Goal: Information Seeking & Learning: Find specific fact

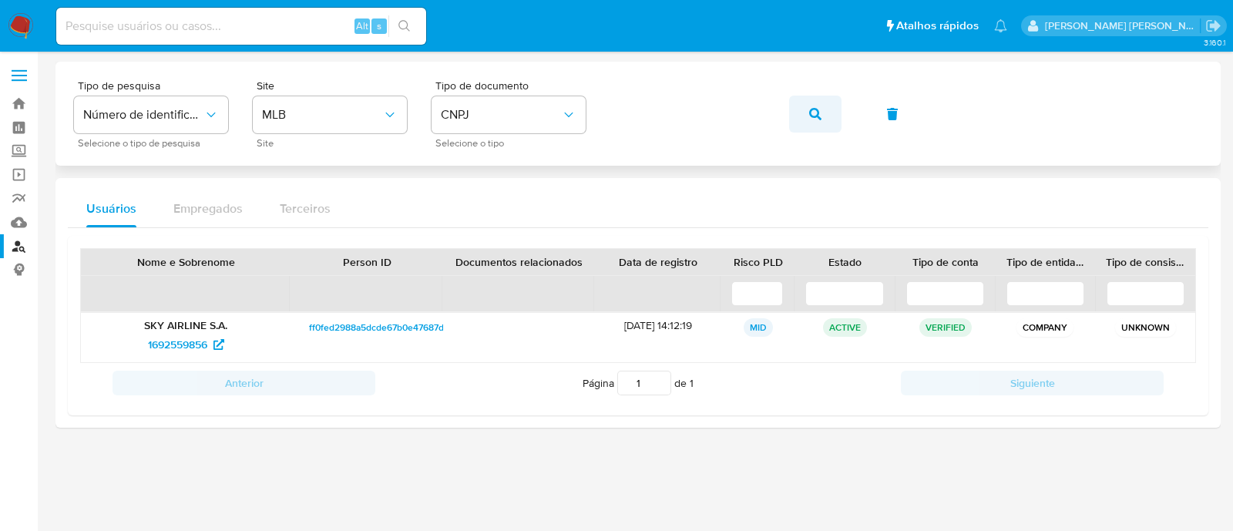
click at [804, 116] on button "button" at bounding box center [815, 114] width 52 height 37
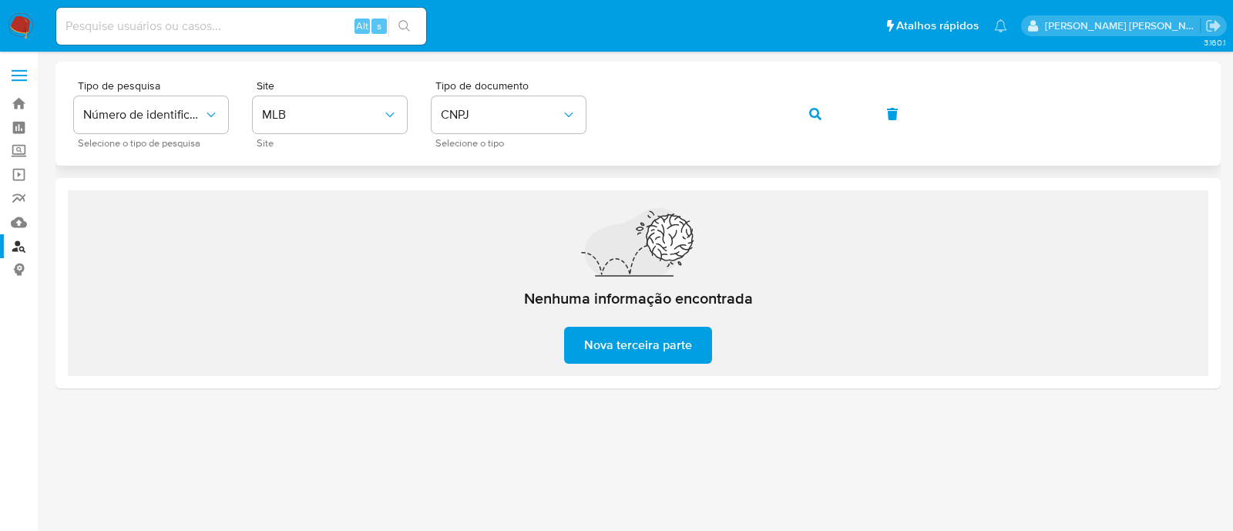
click at [813, 105] on span "button" at bounding box center [815, 114] width 12 height 34
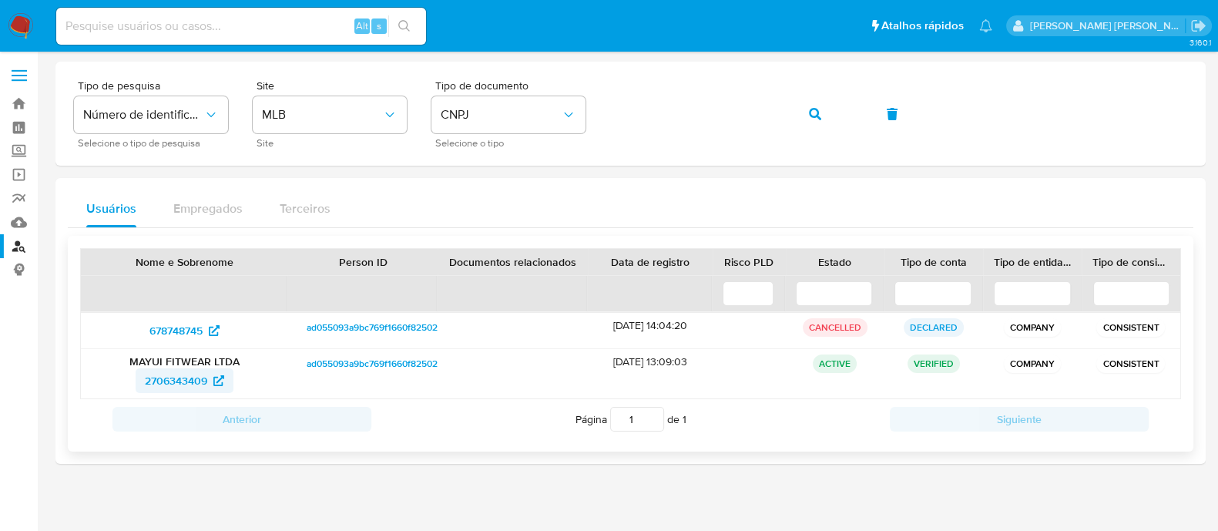
click at [146, 384] on span "2706343409" at bounding box center [176, 380] width 62 height 25
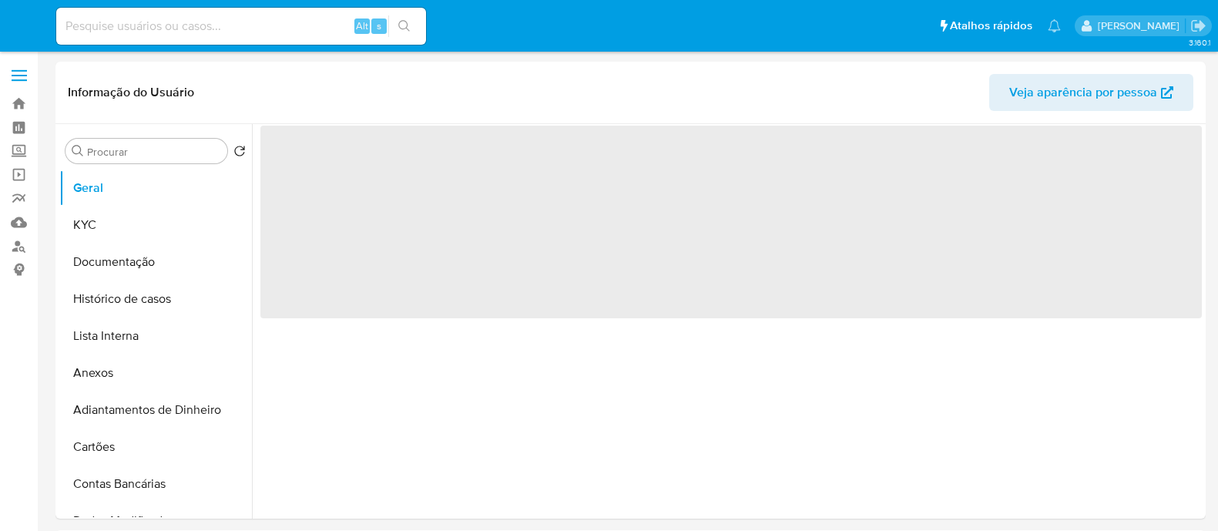
select select "10"
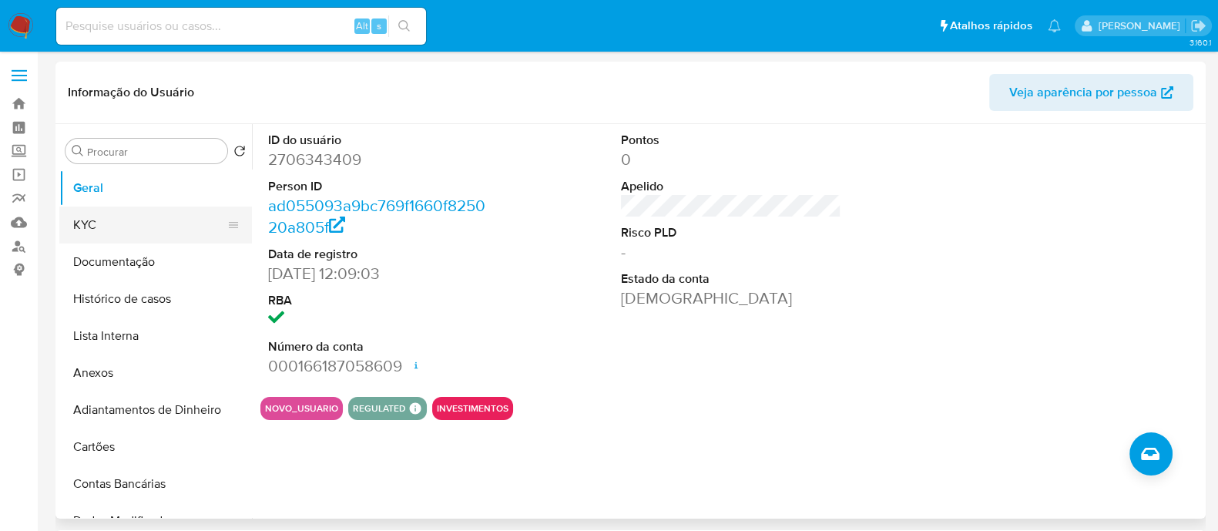
click at [181, 221] on button "KYC" at bounding box center [149, 224] width 180 height 37
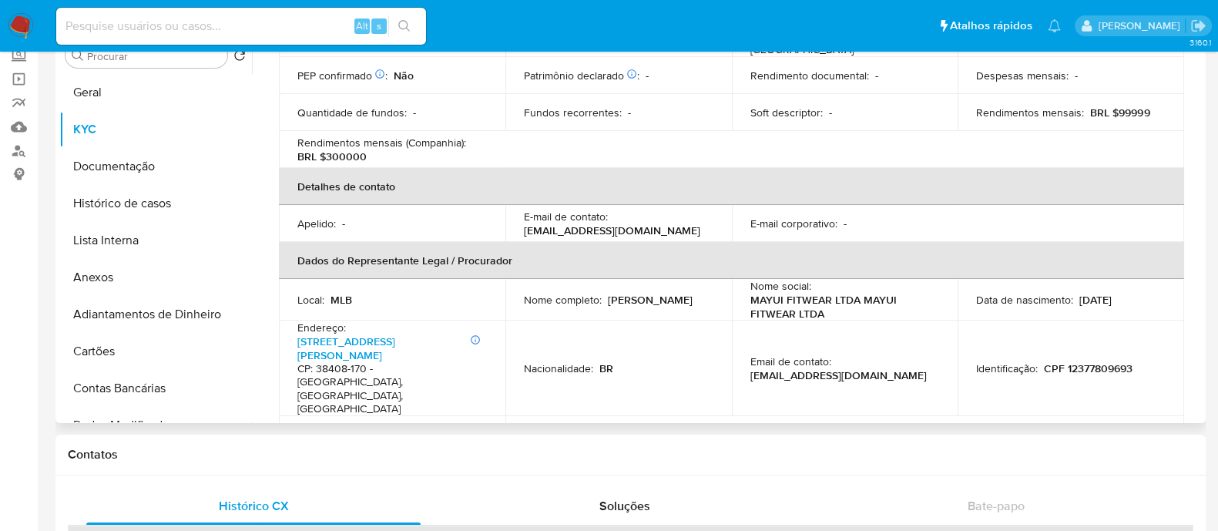
scroll to position [673, 0]
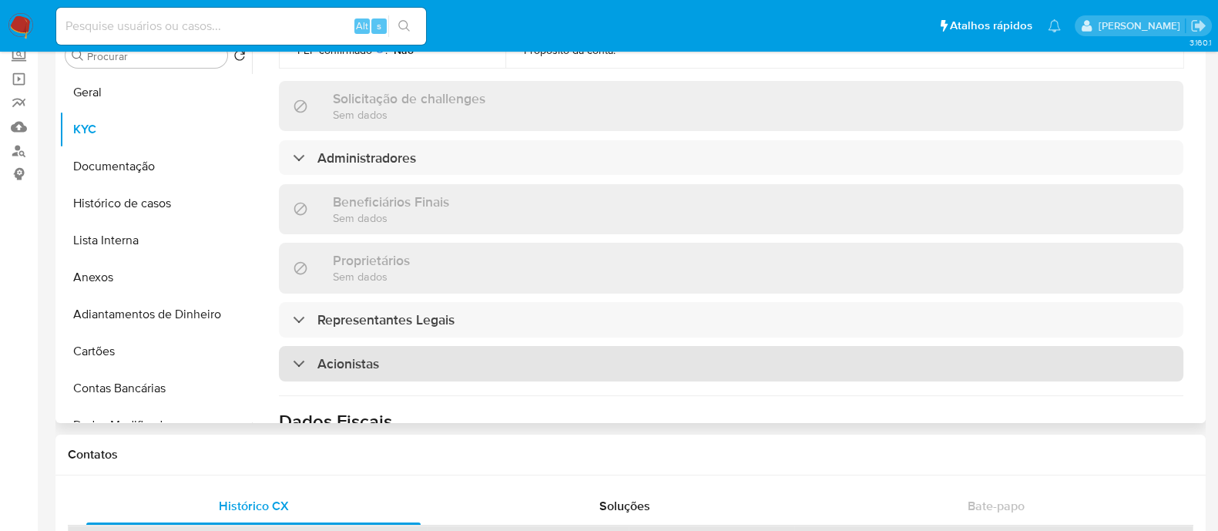
click at [478, 346] on div "Acionistas" at bounding box center [731, 363] width 905 height 35
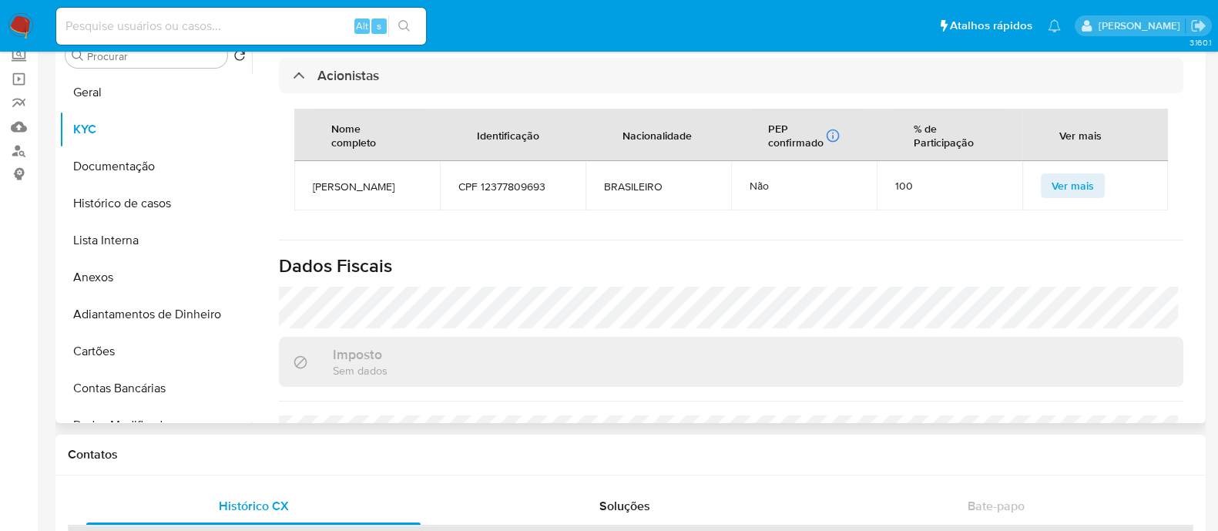
scroll to position [963, 0]
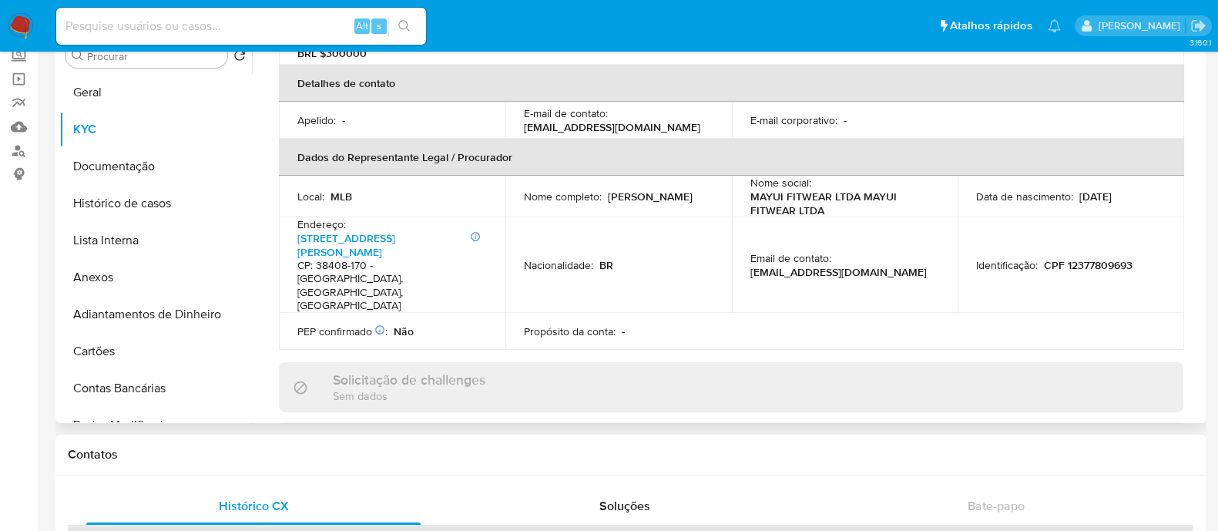
drag, startPoint x: 698, startPoint y: 243, endPoint x: 710, endPoint y: 239, distance: 13.2
click at [708, 239] on div "Informações da empresa ID do usuário : 2706343409 Nome do comércio : MAYUI FITW…" at bounding box center [731, 432] width 905 height 1444
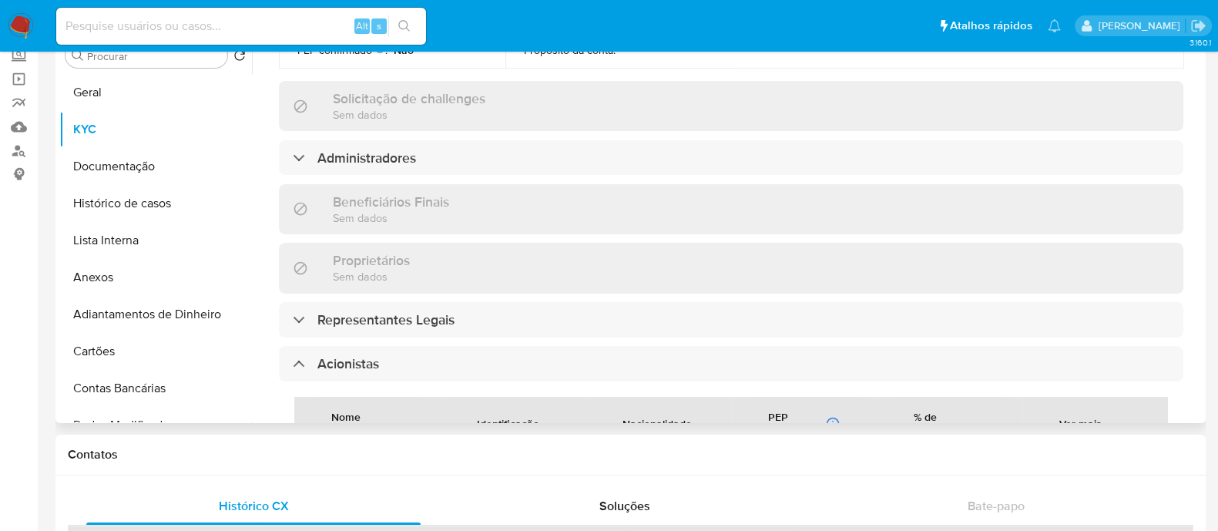
scroll to position [770, 0]
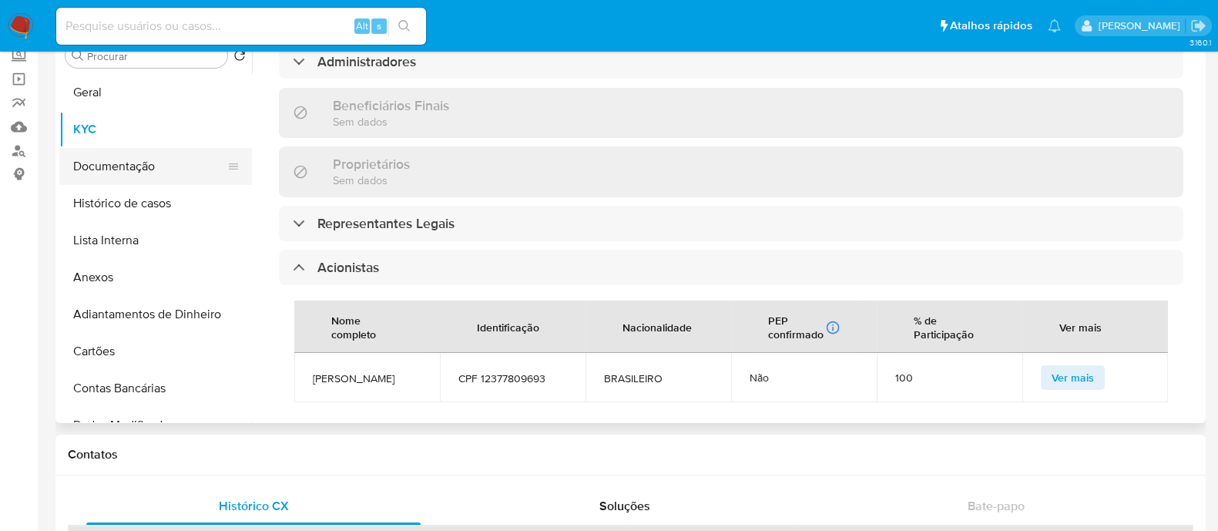
click at [133, 165] on button "Documentação" at bounding box center [149, 166] width 180 height 37
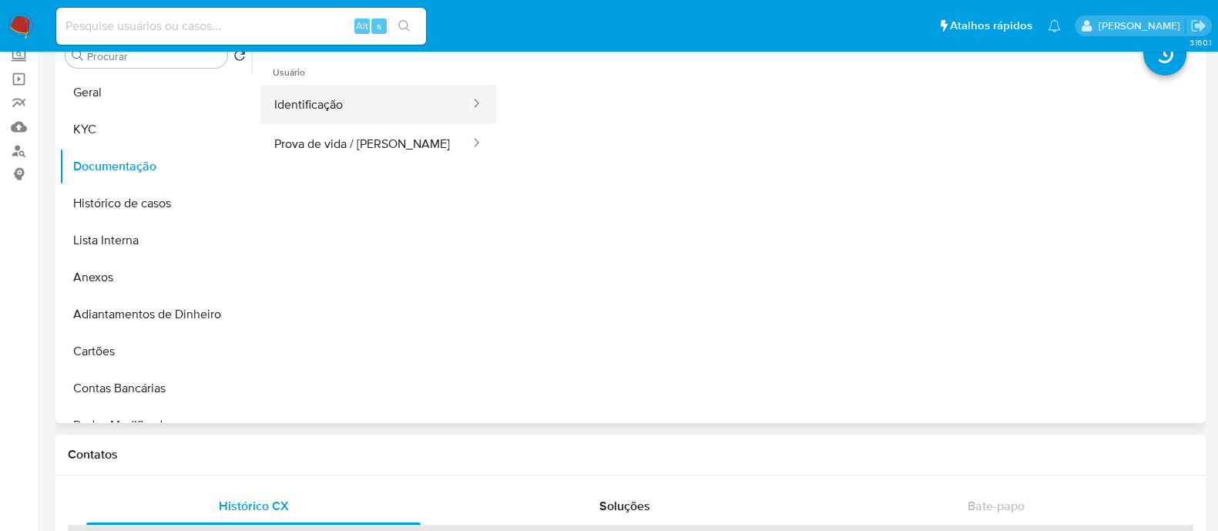
click at [421, 105] on button "Identificação" at bounding box center [365, 104] width 211 height 39
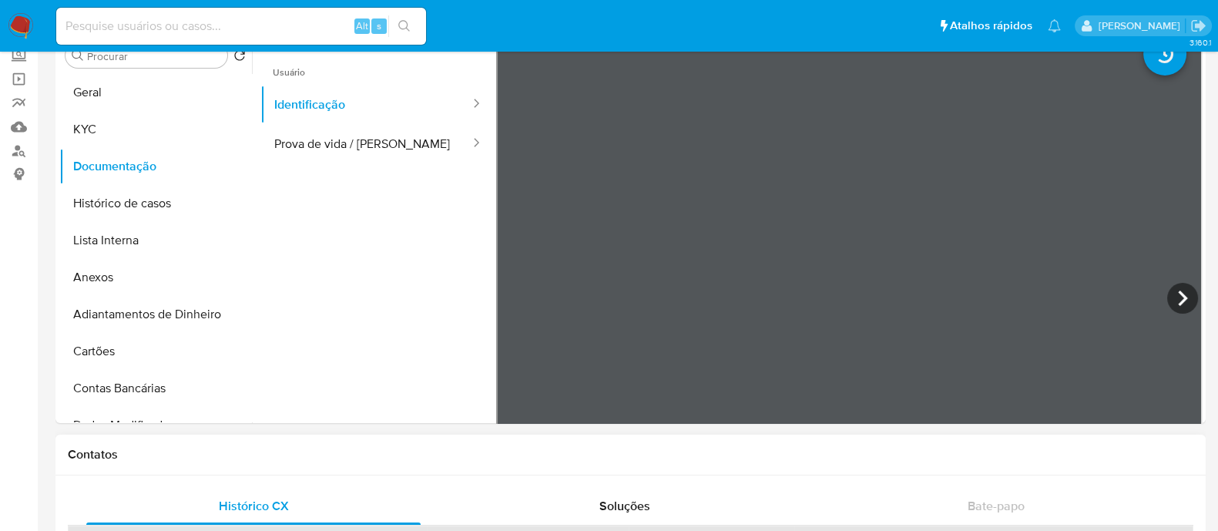
click at [273, 148] on button "Prova de vida / [PERSON_NAME]" at bounding box center [365, 143] width 211 height 39
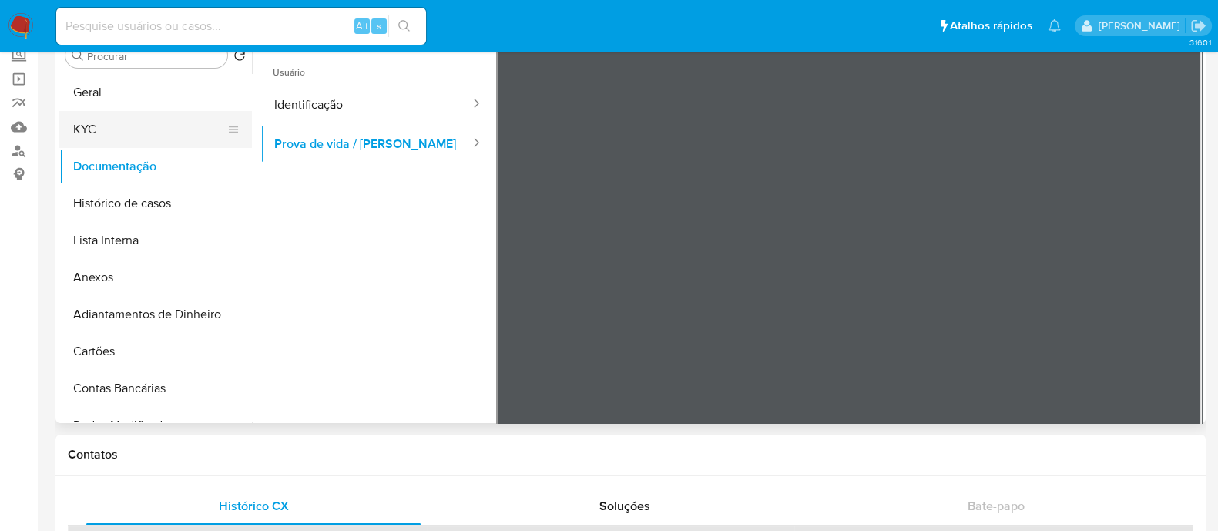
click at [85, 117] on button "KYC" at bounding box center [149, 129] width 180 height 37
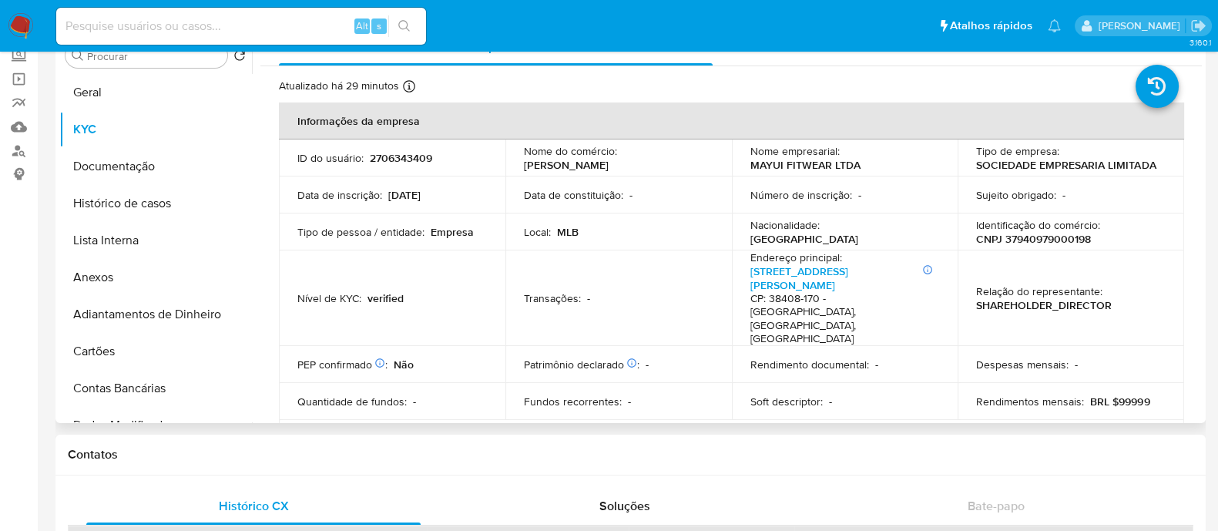
click at [1042, 245] on td "Identificação do comércio : CNPJ 37940979000198" at bounding box center [1071, 231] width 227 height 37
click at [1052, 238] on p "CNPJ 37940979000198" at bounding box center [1033, 239] width 115 height 14
copy p "37940979000198"
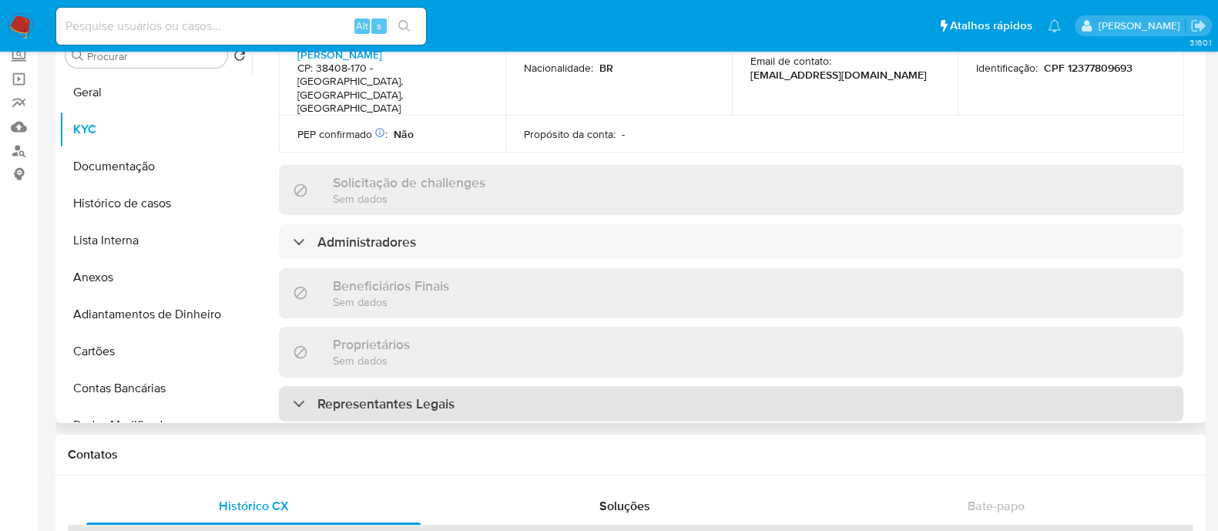
scroll to position [673, 0]
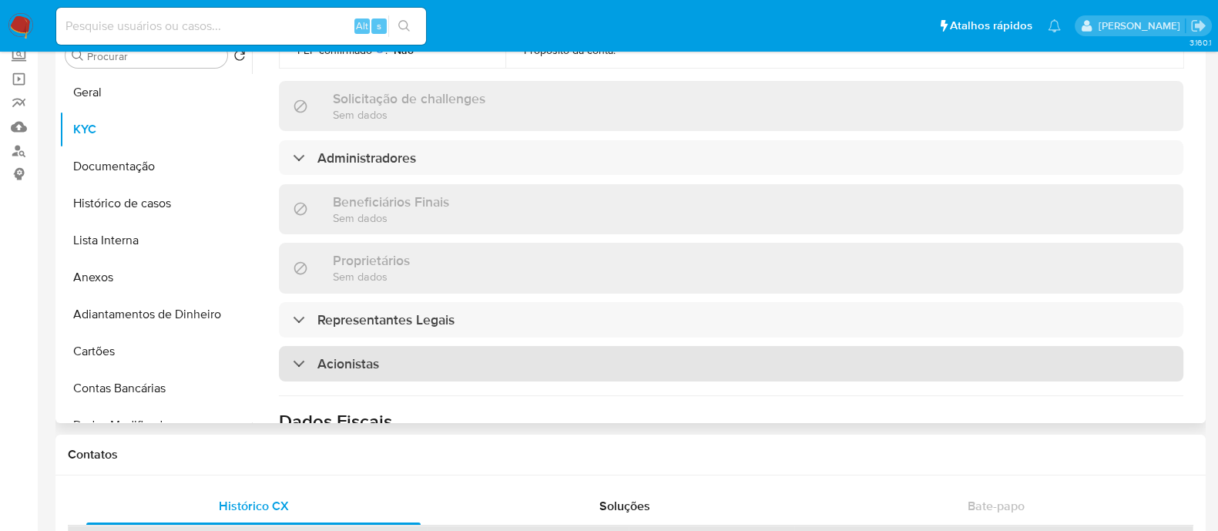
click at [356, 355] on h3 "Acionistas" at bounding box center [348, 363] width 62 height 17
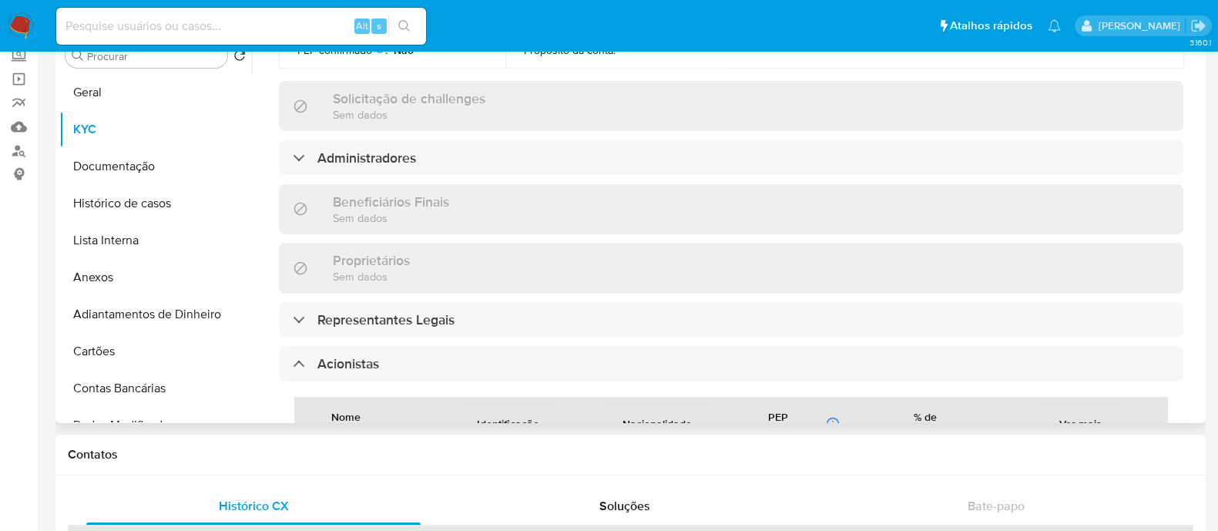
scroll to position [963, 0]
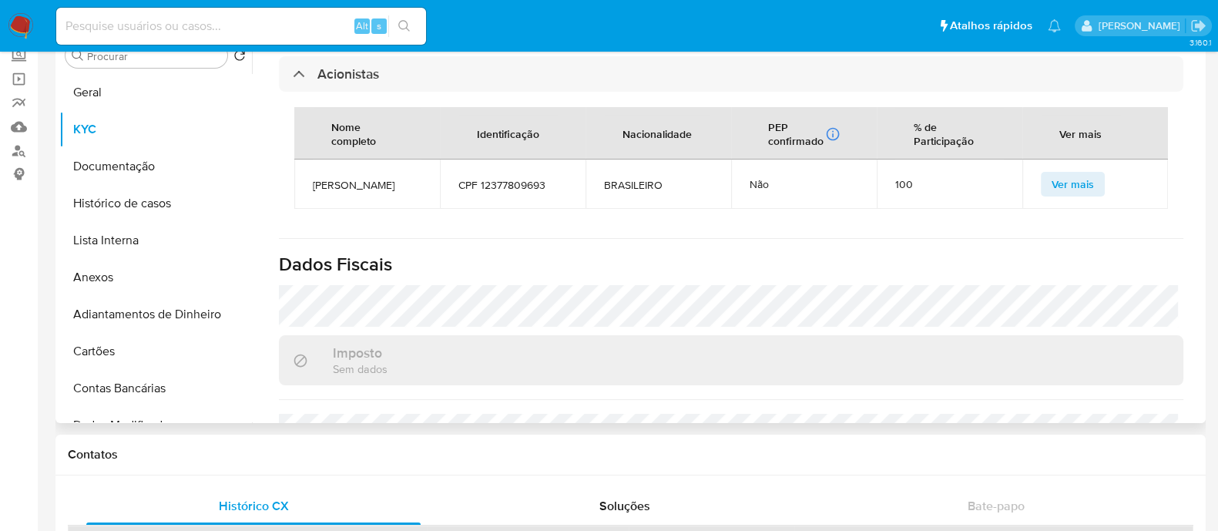
click at [384, 178] on span "[PERSON_NAME]" at bounding box center [367, 185] width 109 height 14
copy span "[PERSON_NAME]"
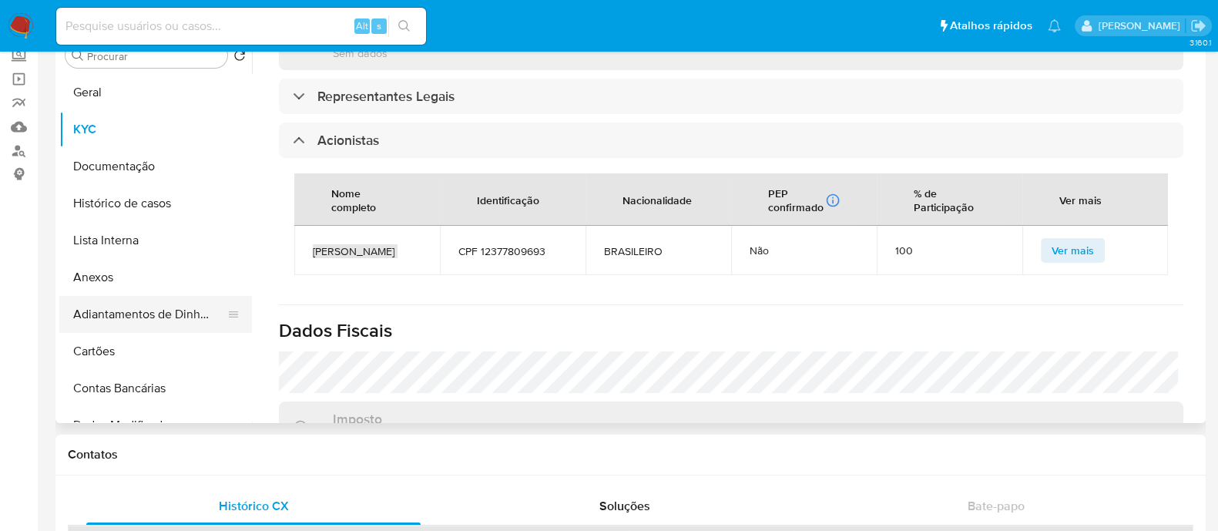
scroll to position [867, 0]
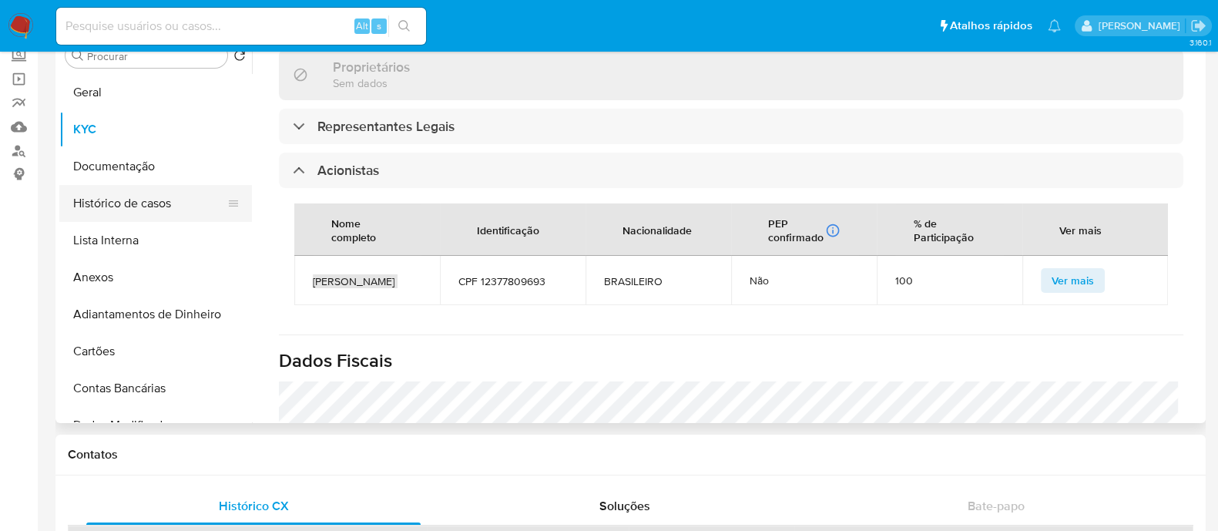
click at [88, 210] on button "Histórico de casos" at bounding box center [149, 203] width 180 height 37
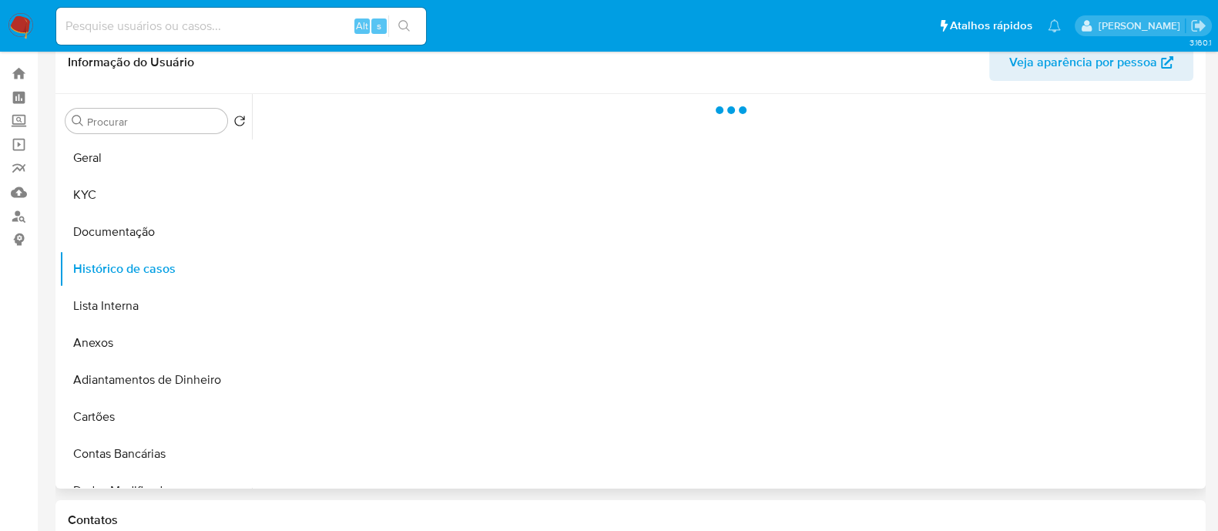
scroll to position [0, 0]
